Goal: Information Seeking & Learning: Learn about a topic

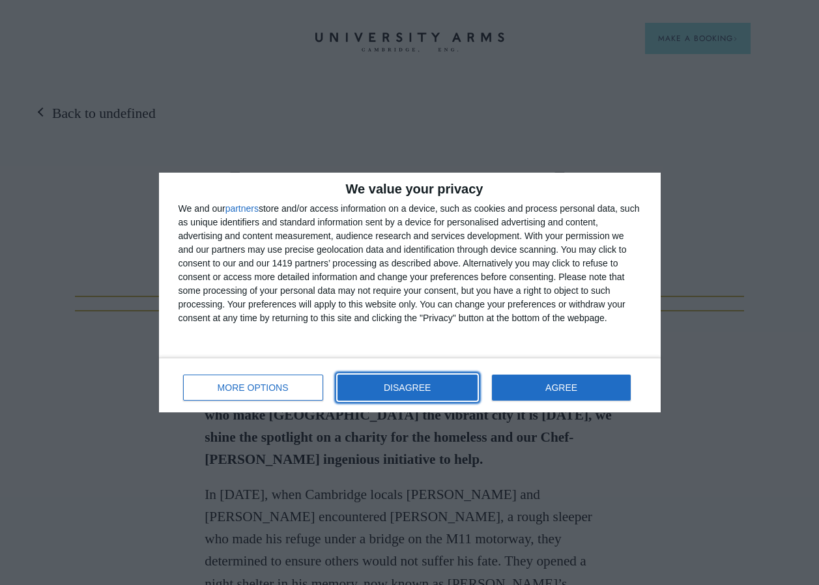
click at [417, 392] on span "DISAGREE" at bounding box center [407, 387] width 47 height 9
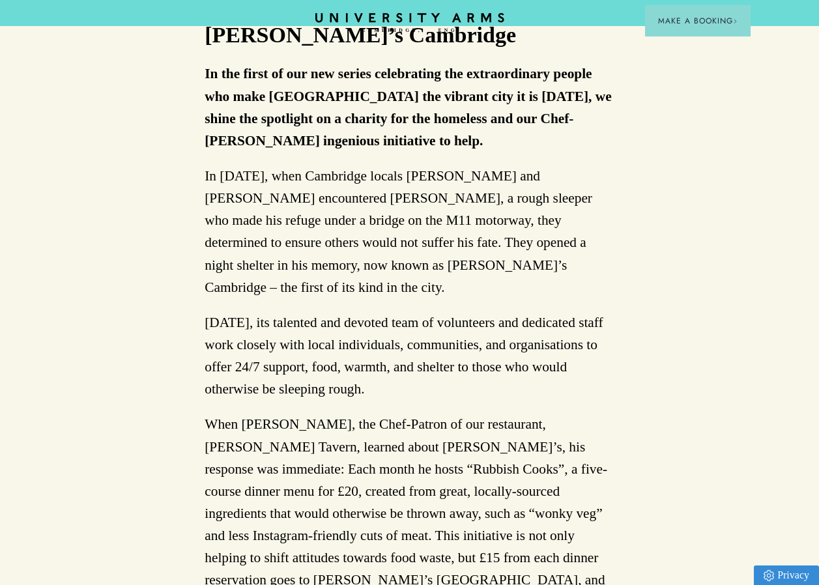
scroll to position [326, 0]
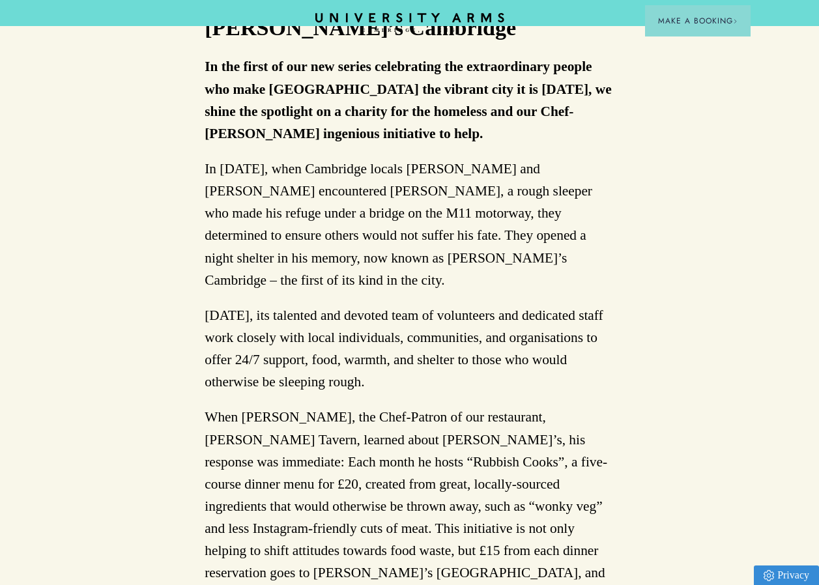
click at [576, 406] on p "When [PERSON_NAME], the Chef-Patron of our restaurant, [PERSON_NAME] Tavern, le…" at bounding box center [410, 506] width 410 height 200
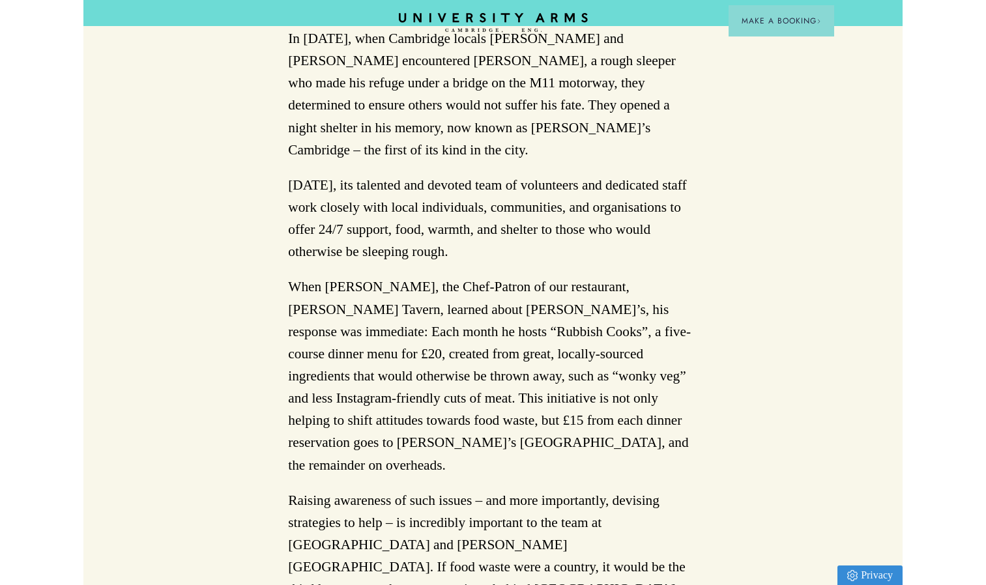
scroll to position [0, 0]
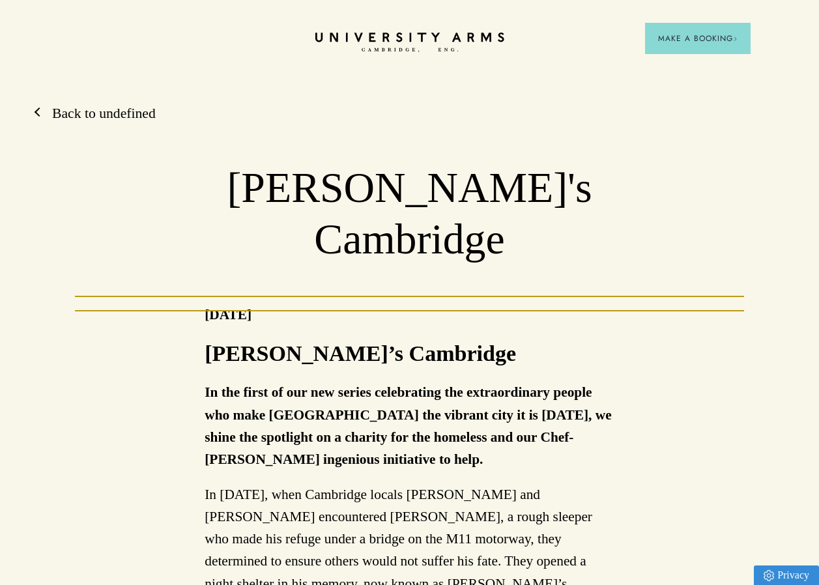
click at [96, 110] on link "Back to undefined" at bounding box center [97, 113] width 117 height 19
